Goal: Task Accomplishment & Management: Complete application form

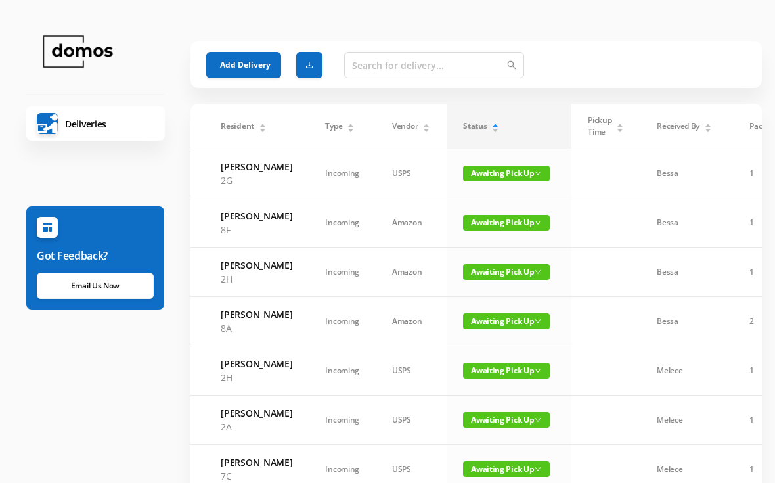
click at [240, 62] on button "Add Delivery" at bounding box center [243, 65] width 75 height 26
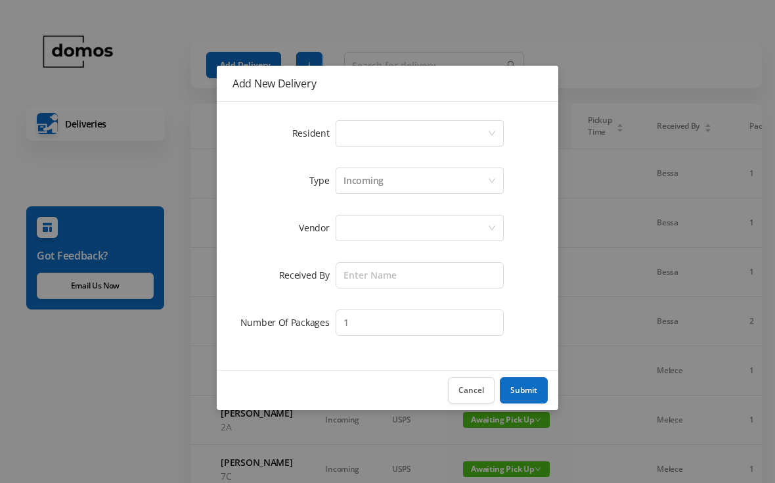
click at [376, 125] on div "Select a person" at bounding box center [415, 133] width 144 height 25
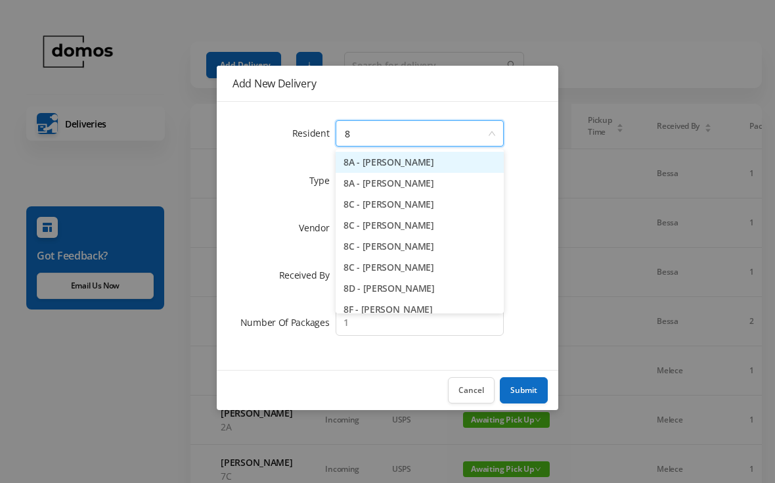
type input "8c"
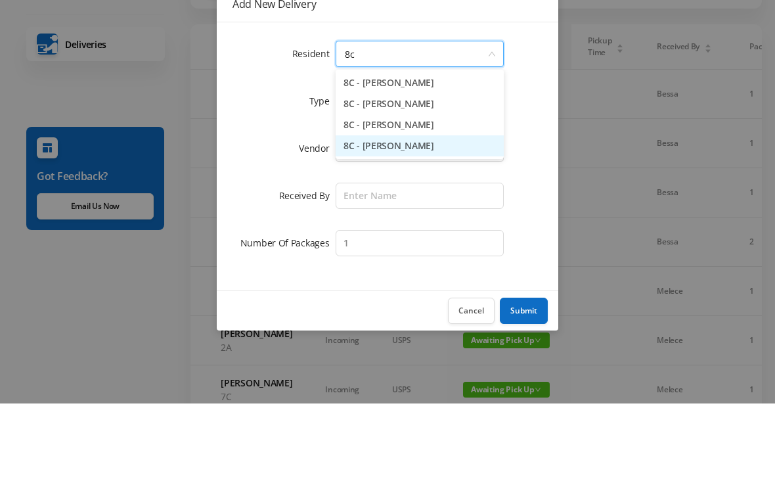
click at [420, 215] on li "8C - [PERSON_NAME]" at bounding box center [419, 225] width 168 height 21
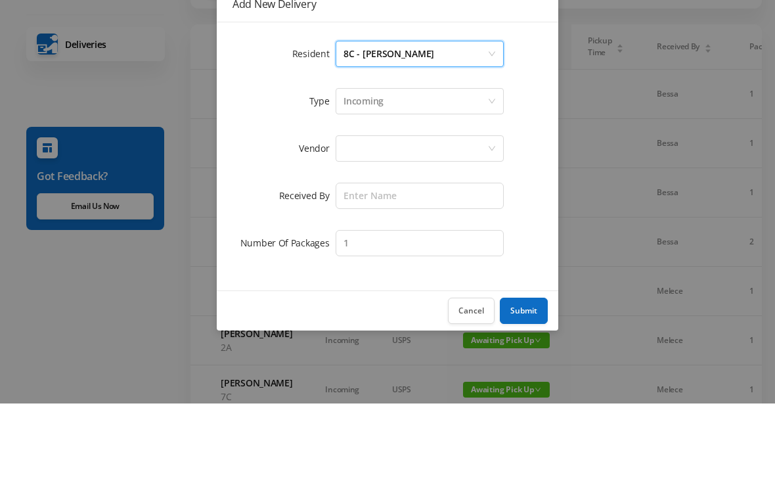
scroll to position [79, 0]
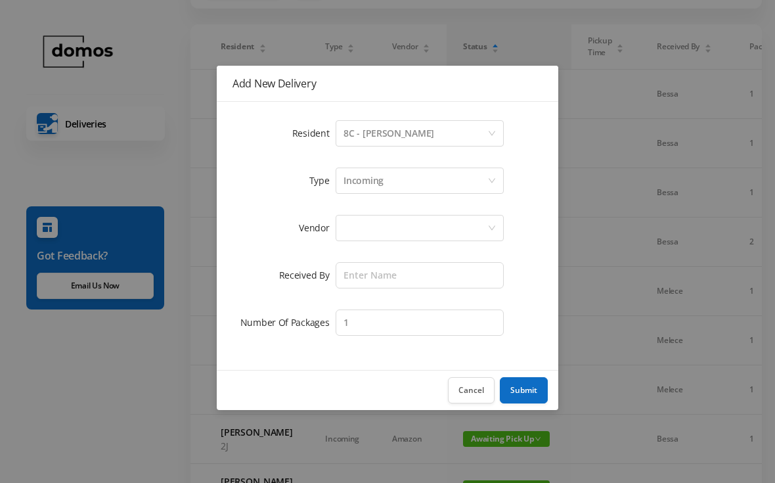
click at [408, 231] on div at bounding box center [415, 227] width 144 height 25
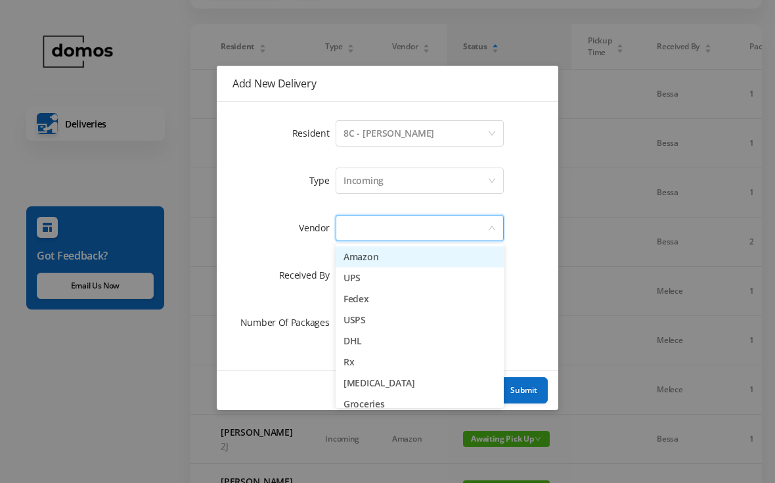
click at [384, 261] on li "Amazon" at bounding box center [419, 256] width 168 height 21
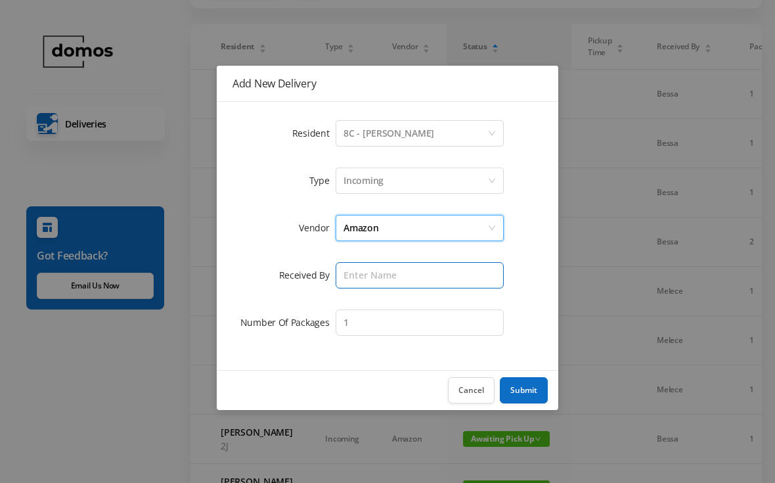
click at [395, 283] on input "text" at bounding box center [419, 275] width 168 height 26
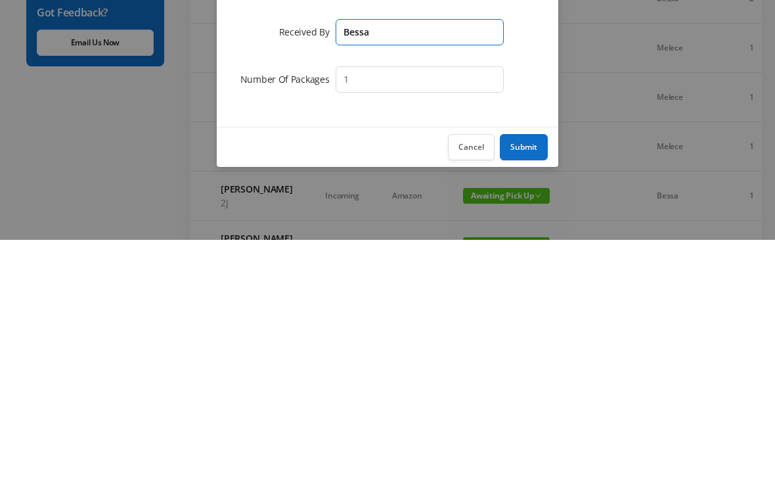
type input "Bessa"
click at [532, 377] on button "Submit" at bounding box center [524, 390] width 48 height 26
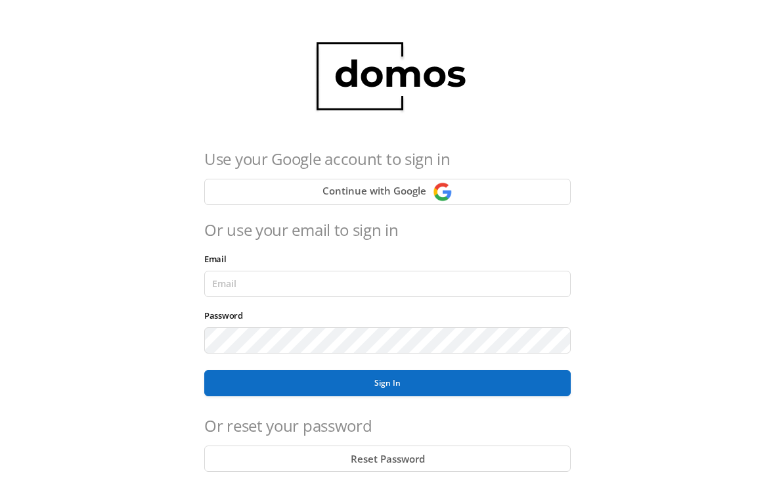
scroll to position [163, 0]
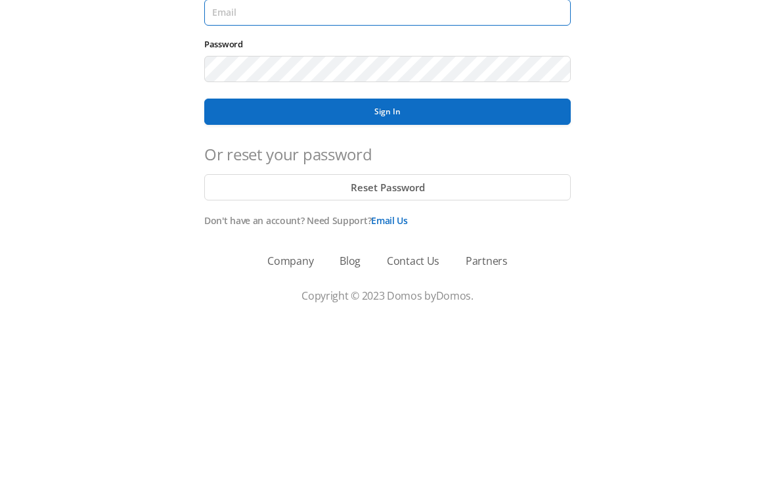
type input "[EMAIL_ADDRESS][DOMAIN_NAME]"
click at [387, 262] on button "Sign In" at bounding box center [387, 275] width 366 height 26
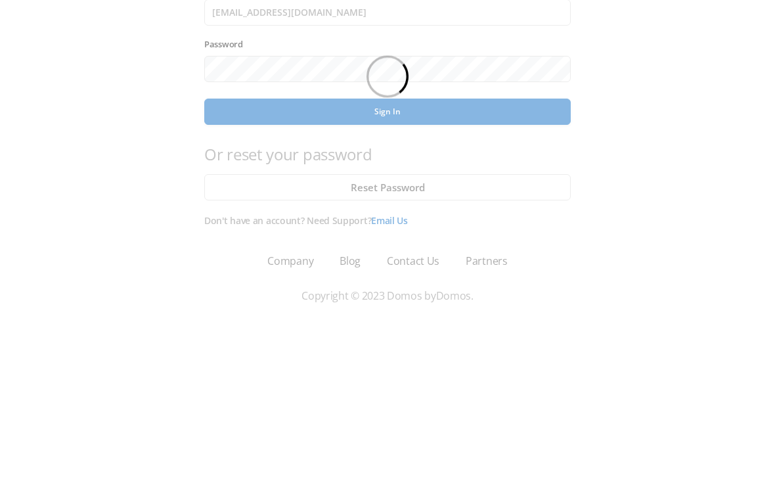
scroll to position [108, 0]
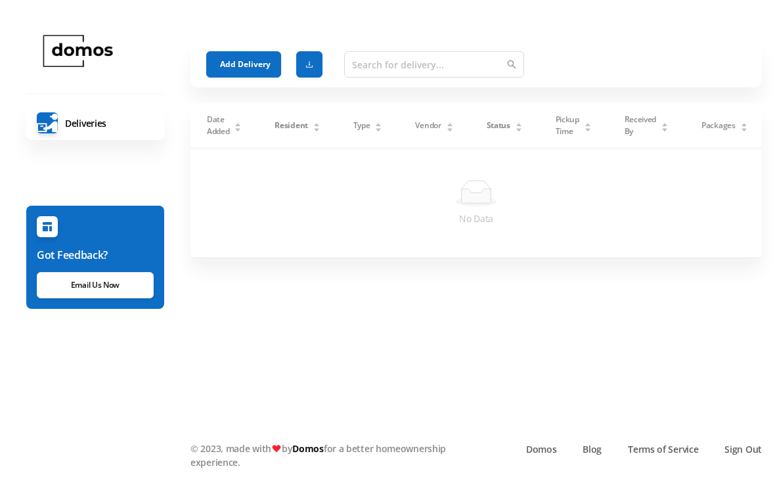
scroll to position [24, 0]
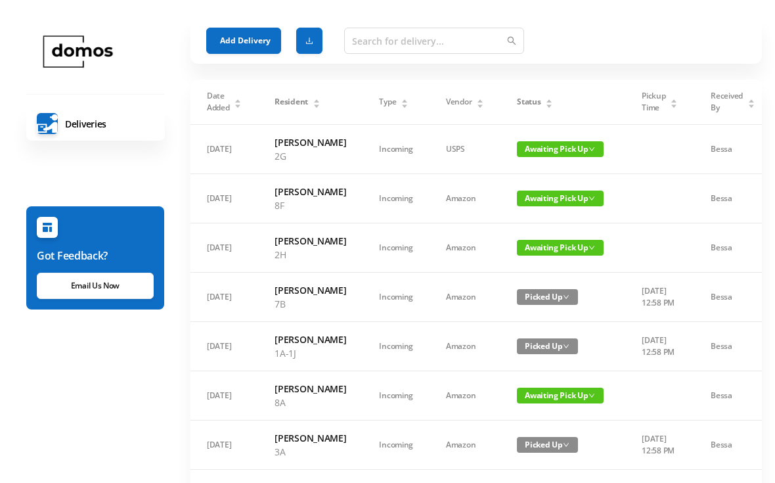
click at [243, 41] on button "Add Delivery" at bounding box center [243, 41] width 75 height 26
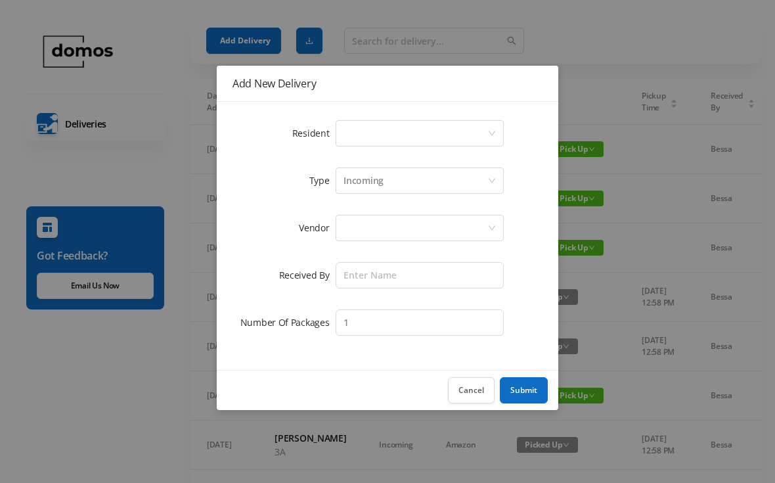
click at [429, 130] on div "Select a person" at bounding box center [415, 133] width 144 height 25
type input "8c"
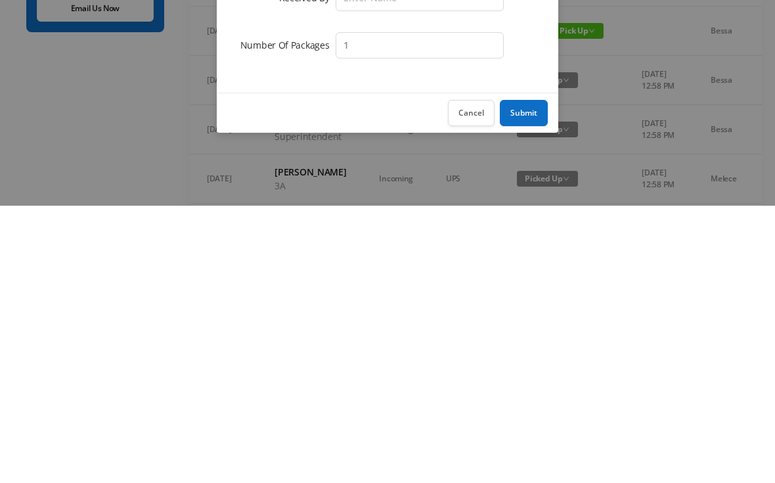
scroll to position [389, 0]
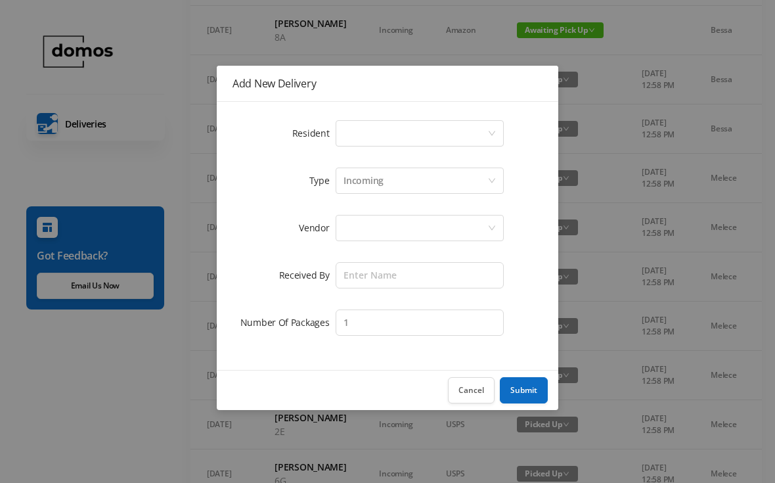
click at [468, 116] on div "Resident Select a person Type Incoming Vendor Received By Number Of Packages 1" at bounding box center [387, 236] width 341 height 268
click at [470, 390] on button "Cancel" at bounding box center [471, 390] width 47 height 26
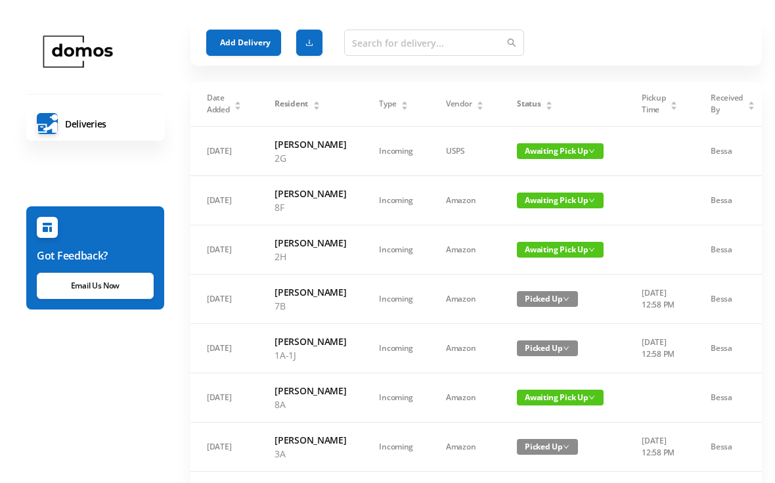
scroll to position [0, 0]
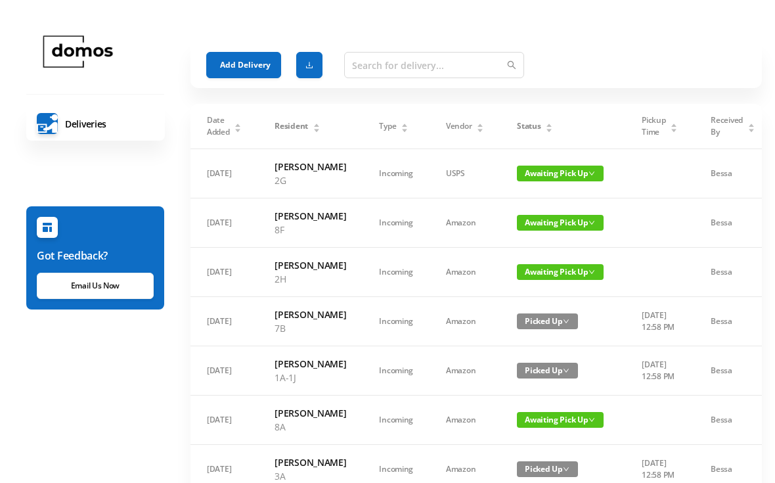
click at [242, 70] on button "Add Delivery" at bounding box center [243, 65] width 75 height 26
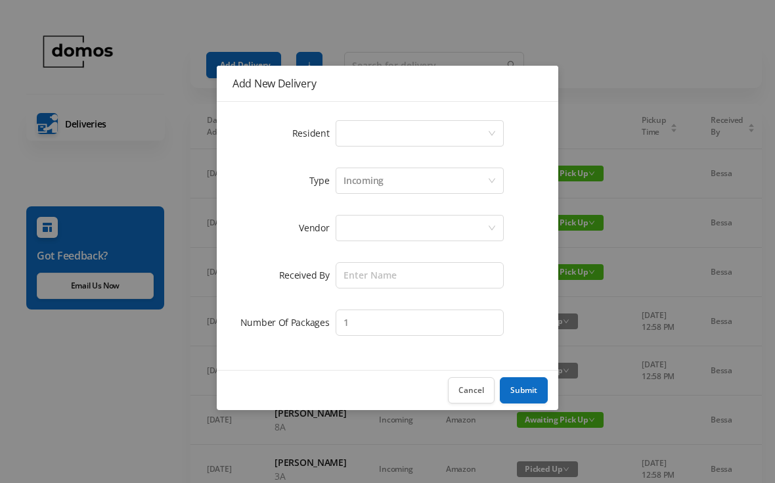
click at [368, 135] on div "Select a person" at bounding box center [415, 133] width 144 height 25
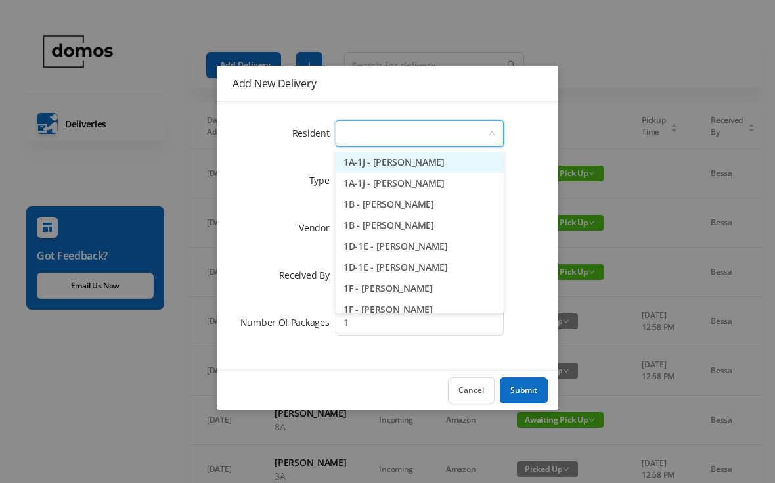
type input "6"
type input "8c"
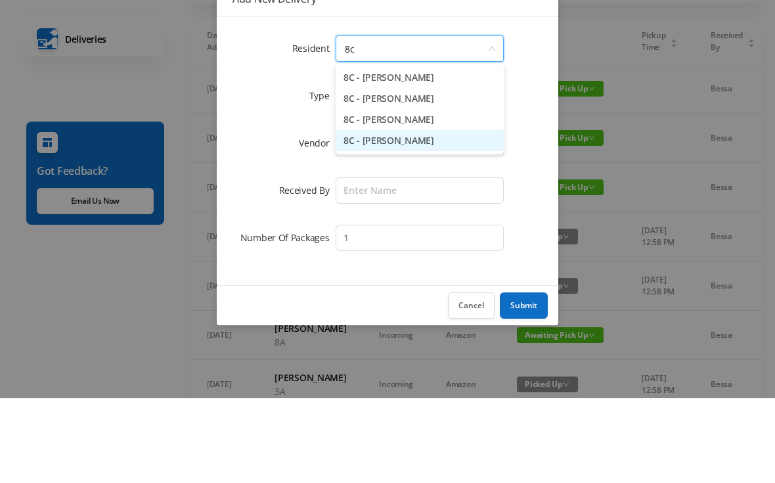
click at [431, 215] on li "8C - [PERSON_NAME]" at bounding box center [419, 225] width 168 height 21
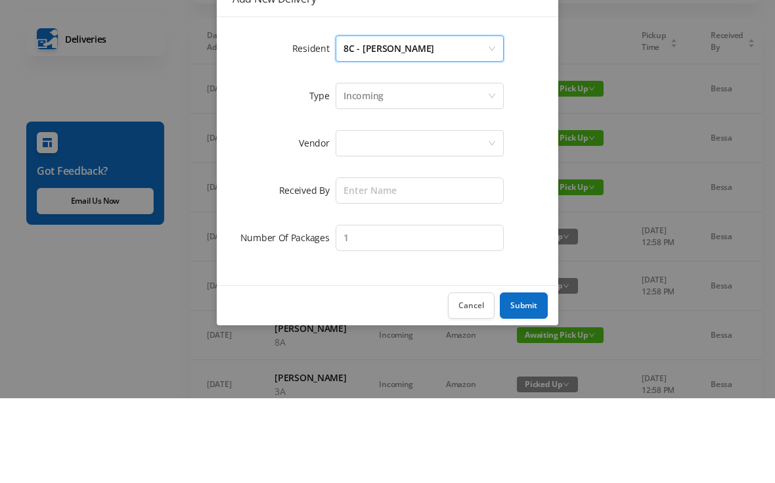
scroll to position [85, 0]
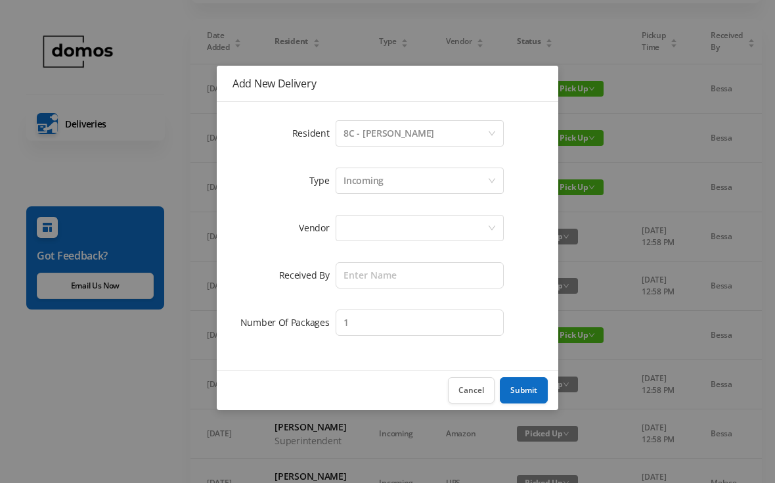
click at [410, 232] on div at bounding box center [415, 227] width 144 height 25
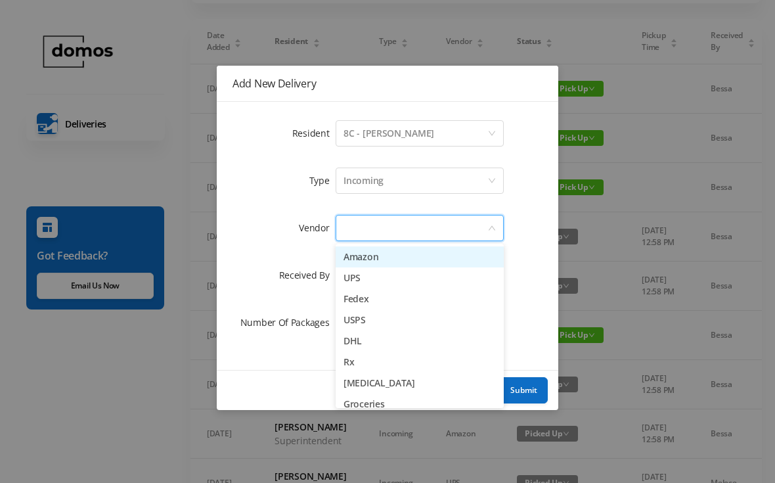
click at [384, 257] on li "Amazon" at bounding box center [419, 256] width 168 height 21
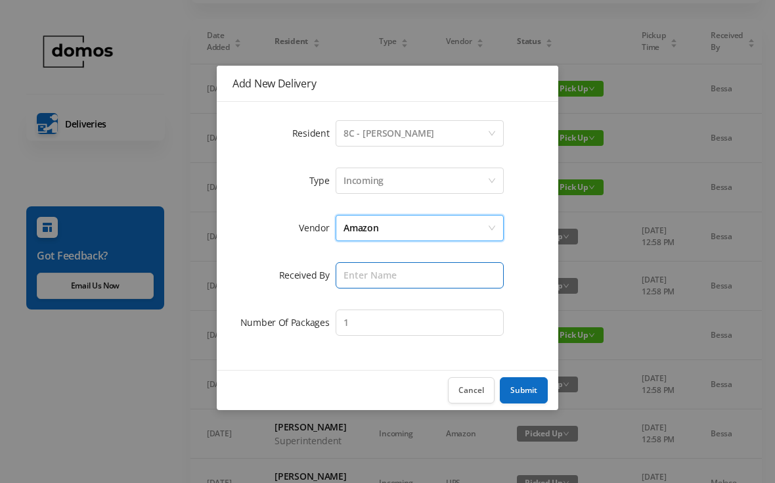
click at [399, 277] on input "text" at bounding box center [419, 275] width 168 height 26
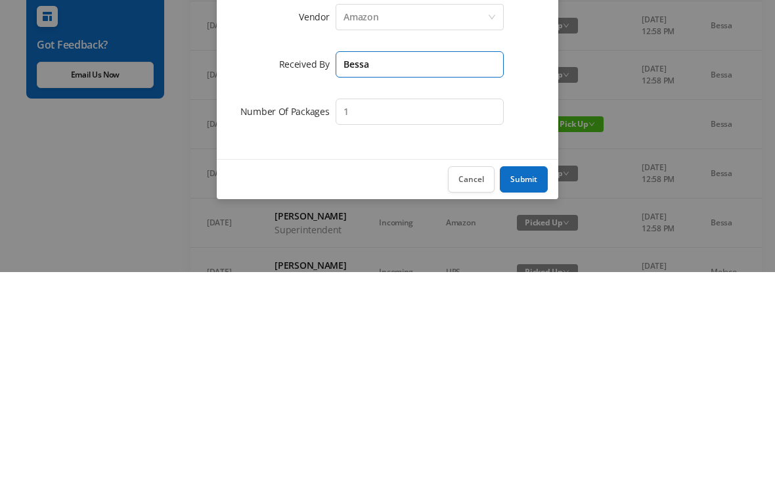
type input "Bessa"
click at [521, 377] on button "Submit" at bounding box center [524, 390] width 48 height 26
